Goal: Task Accomplishment & Management: Use online tool/utility

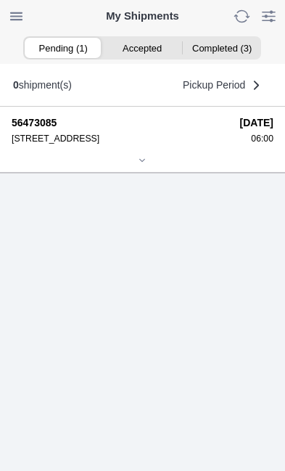
click at [144, 165] on icon at bounding box center [142, 160] width 9 height 9
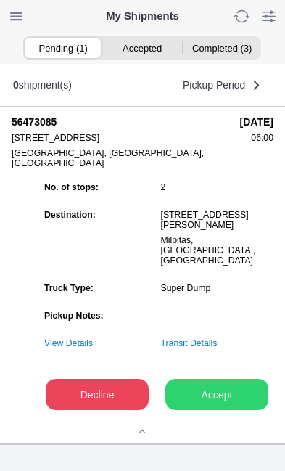
scroll to position [100, 0]
click at [0, 0] on slot "Accept" at bounding box center [0, 0] width 0 height 0
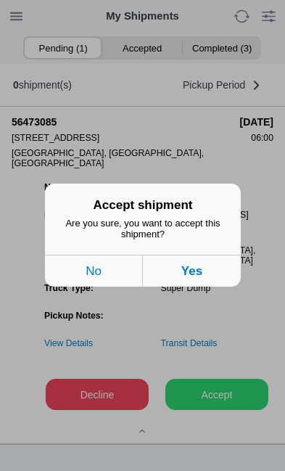
click at [205, 287] on button "Yes" at bounding box center [192, 271] width 98 height 32
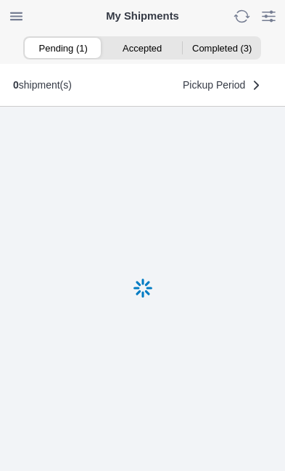
scroll to position [1, 0]
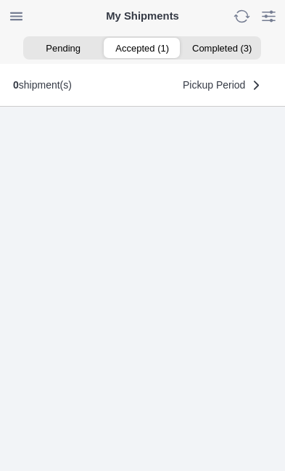
click at [149, 51] on ion-segment-button "Accepted (1)" at bounding box center [142, 48] width 79 height 20
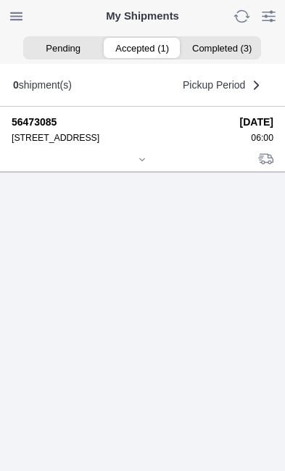
click at [145, 164] on icon at bounding box center [142, 159] width 9 height 9
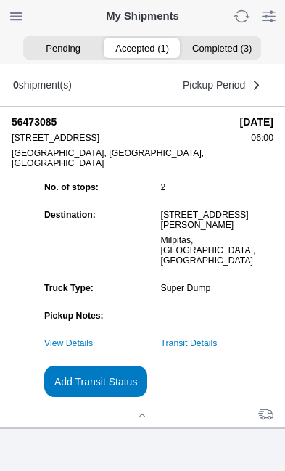
scroll to position [139, 0]
click at [0, 0] on slot "Add Transit Status" at bounding box center [0, 0] width 0 height 0
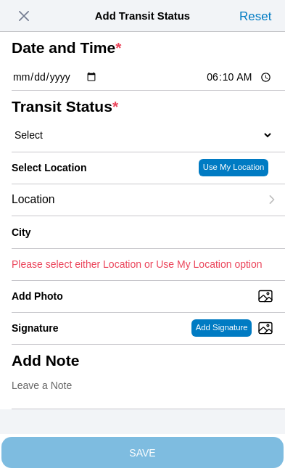
click at [250, 85] on input "06:10" at bounding box center [239, 77] width 68 height 15
type input "06:00"
click at [104, 141] on select "Select Arrive at Drop Off Arrive at Pickup Break Start Break Stop Depart Drop O…" at bounding box center [143, 134] width 262 height 13
select select "ARVPULOC"
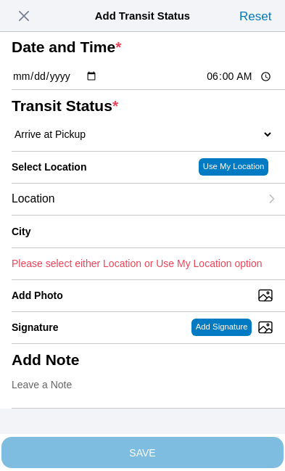
scroll to position [87, 0]
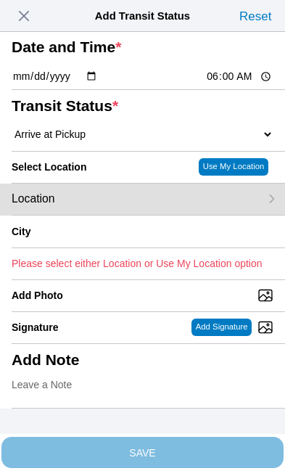
click at [125, 189] on div "Location" at bounding box center [136, 199] width 248 height 31
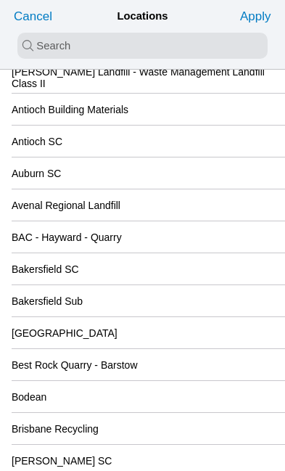
scroll to position [123, 0]
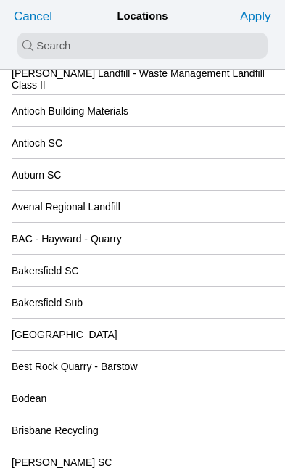
click at [224, 250] on div "BAC - Hayward - Quarry" at bounding box center [143, 238] width 262 height 31
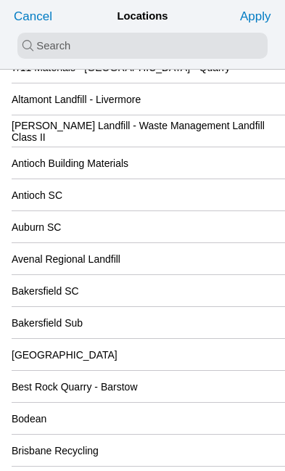
click at [55, 44] on input "search text" at bounding box center [142, 46] width 250 height 26
type input "san"
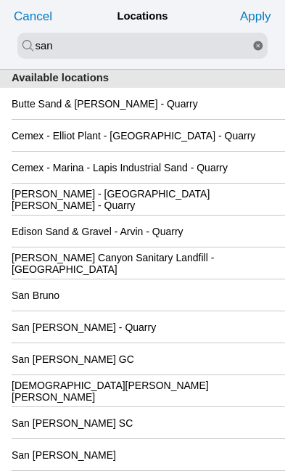
scroll to position [57, 0]
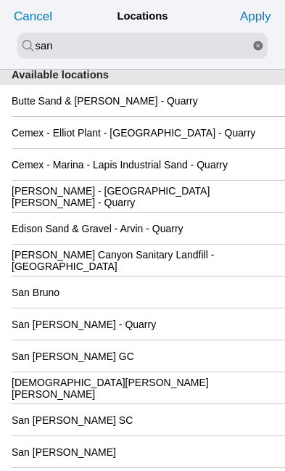
click at [175, 371] on div "San Jose GC" at bounding box center [143, 355] width 262 height 31
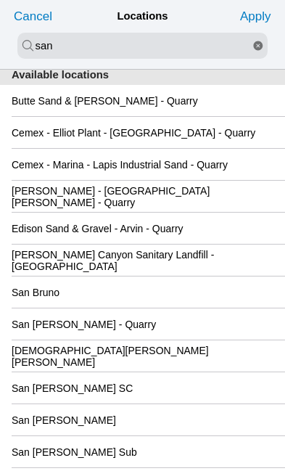
click at [0, 0] on slot "Apply" at bounding box center [0, 0] width 0 height 0
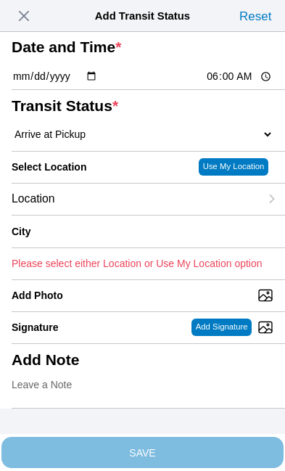
type input "San Jose"
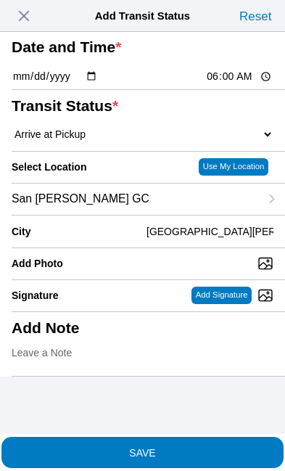
scroll to position [86, 0]
click at [205, 447] on span "SAVE" at bounding box center [143, 452] width 262 height 10
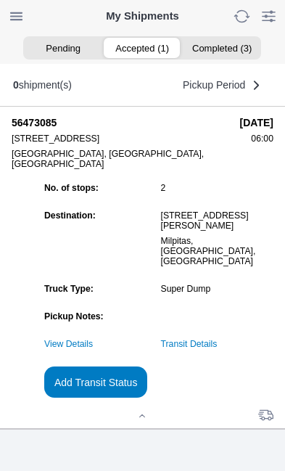
scroll to position [0, 0]
